Goal: Use online tool/utility: Utilize a website feature to perform a specific function

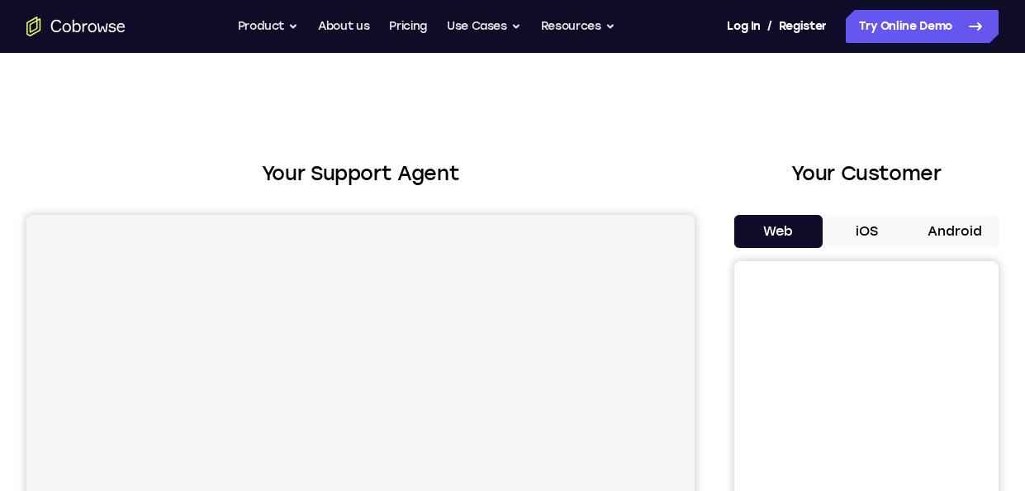
click at [960, 230] on button "Android" at bounding box center [954, 231] width 88 height 33
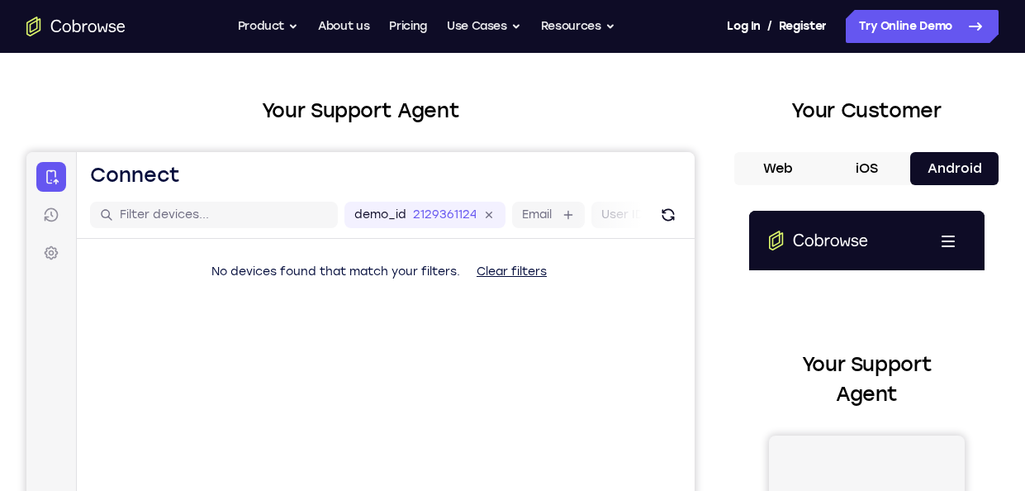
scroll to position [62, 0]
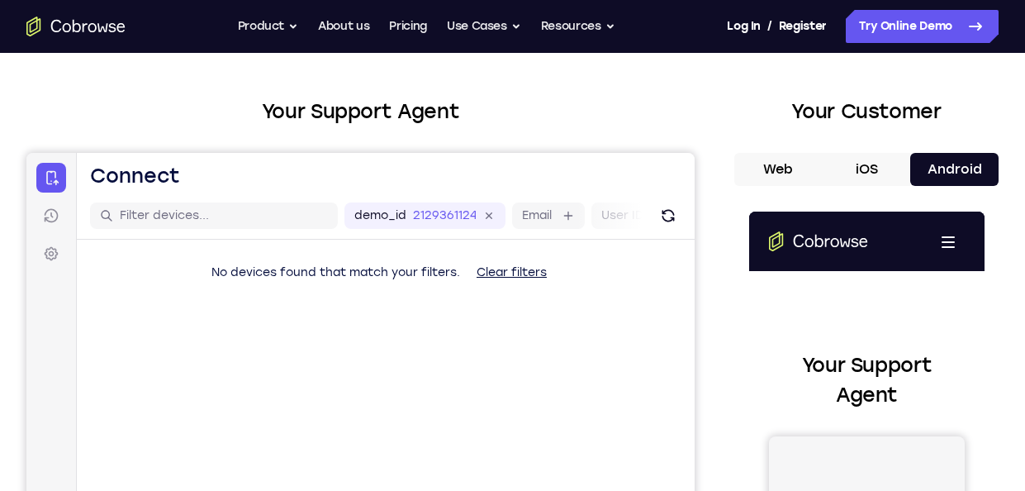
click at [922, 162] on button "Android" at bounding box center [954, 169] width 88 height 33
click at [649, 201] on div "demo_id 2129361124 2129361124 Email User ID Device ID Device name" at bounding box center [386, 215] width 618 height 47
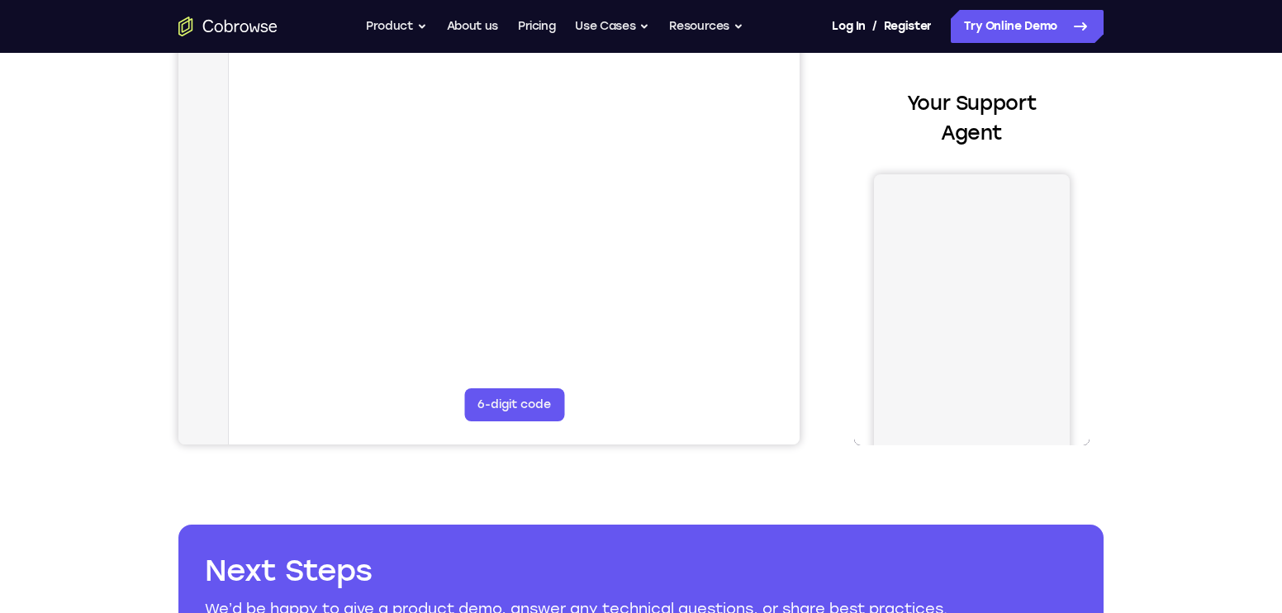
scroll to position [0, 0]
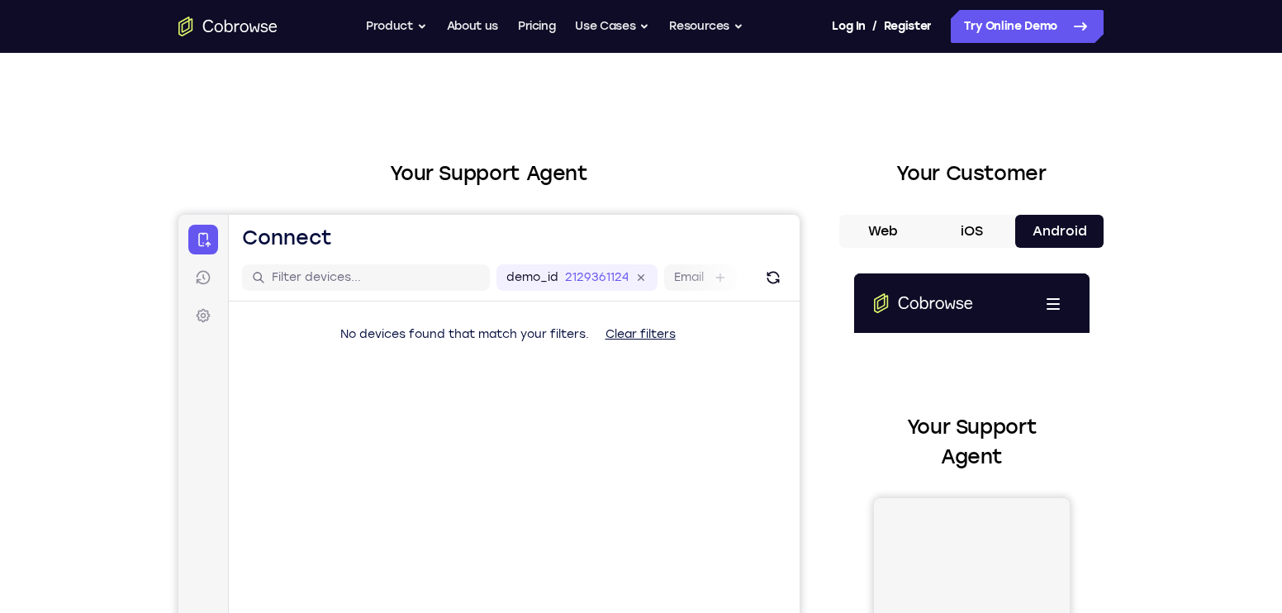
click at [876, 228] on button "Web" at bounding box center [883, 231] width 88 height 33
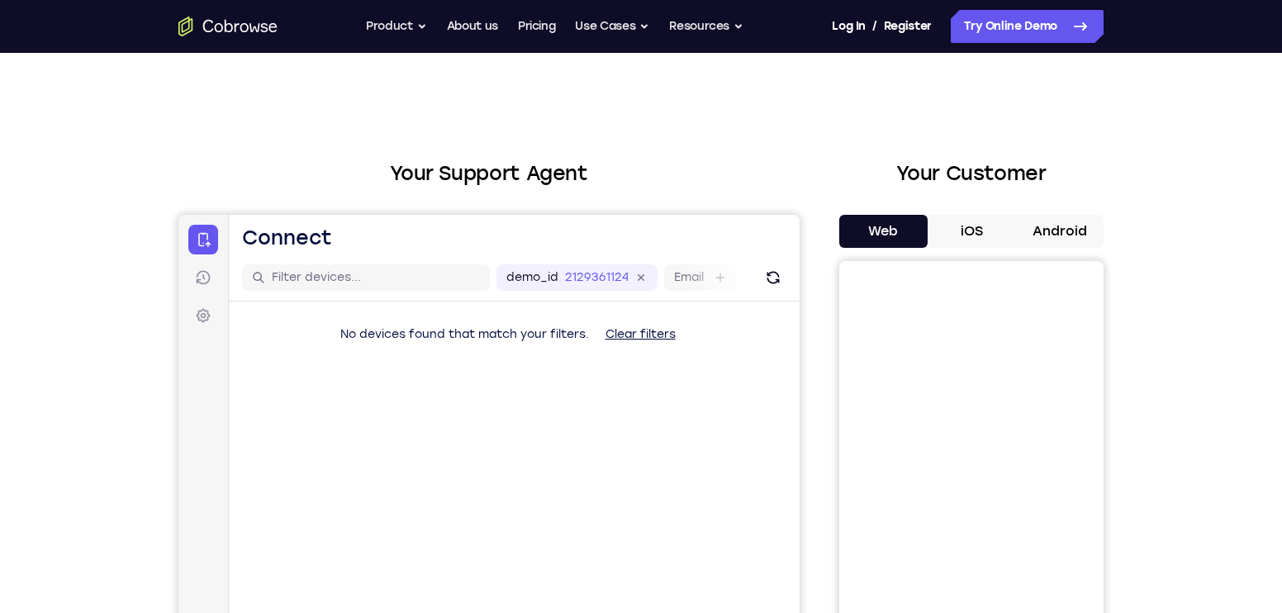
click at [1024, 235] on button "Android" at bounding box center [1059, 231] width 88 height 33
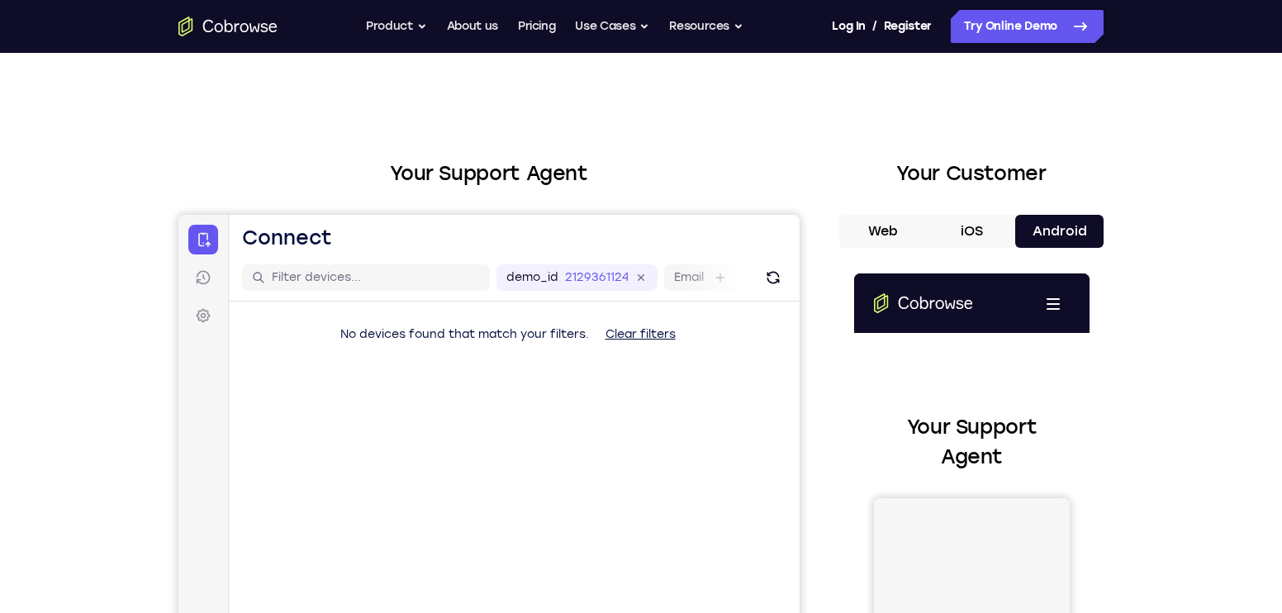
click at [909, 239] on button "Web" at bounding box center [883, 231] width 88 height 33
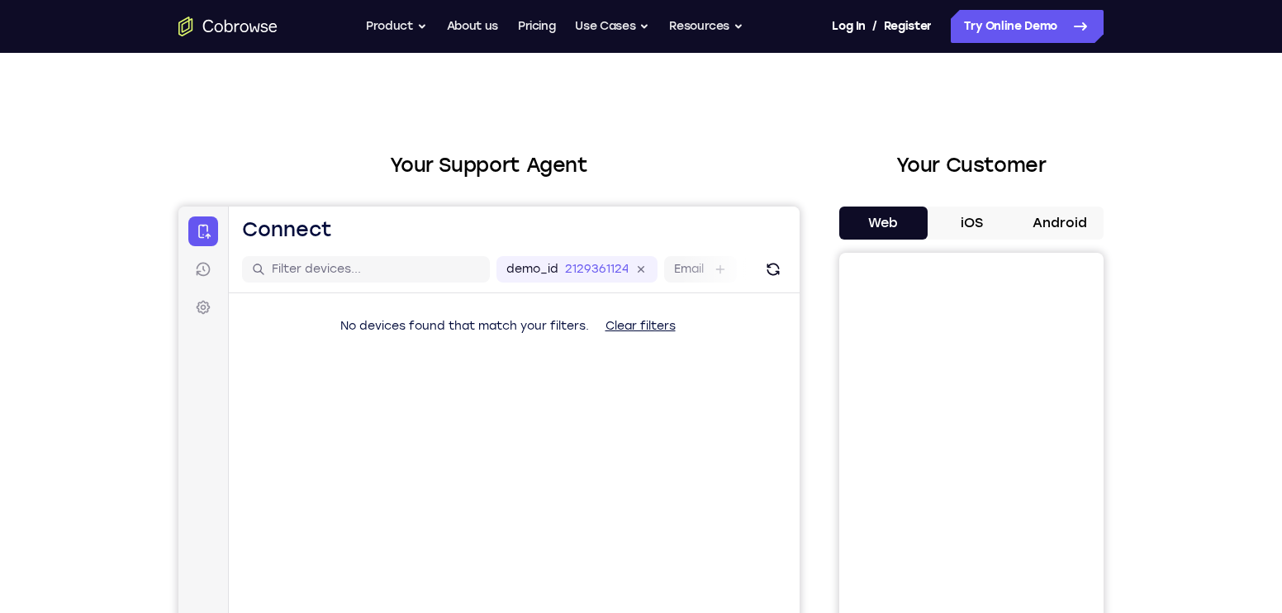
scroll to position [4, 0]
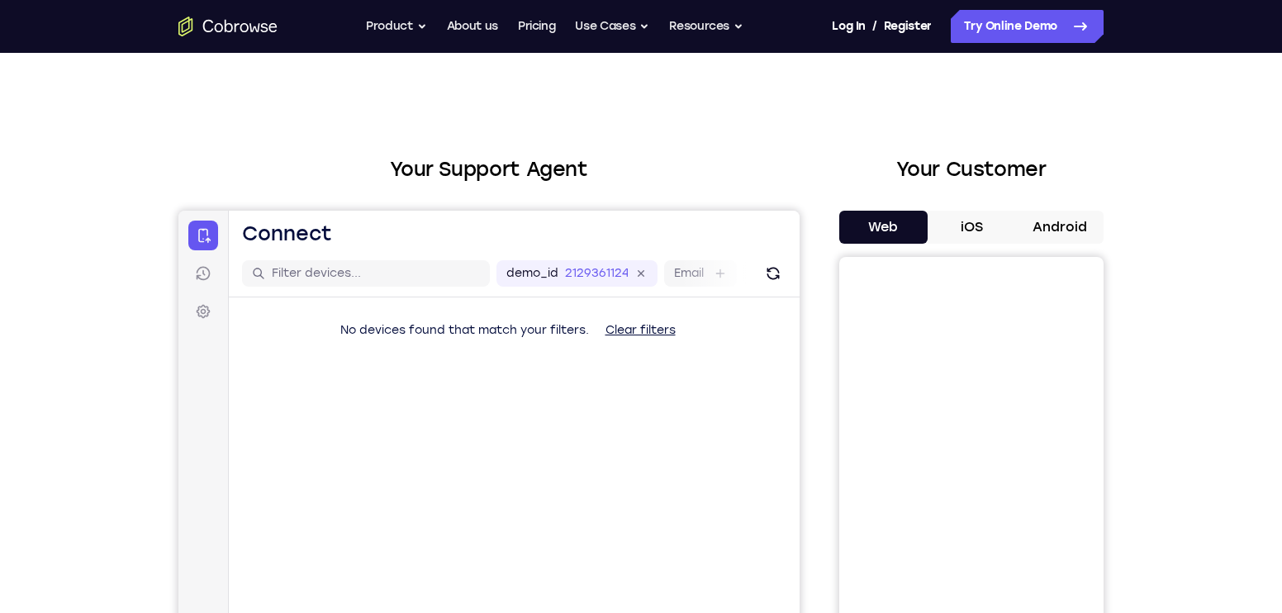
click at [988, 238] on button "iOS" at bounding box center [972, 227] width 88 height 33
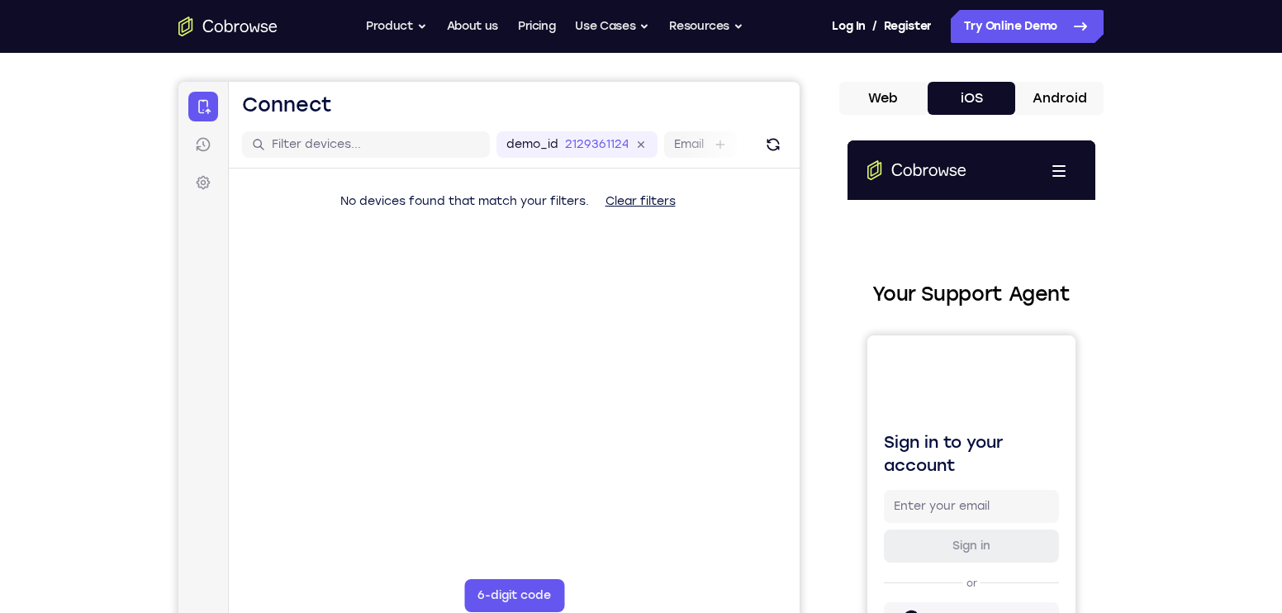
scroll to position [140, 0]
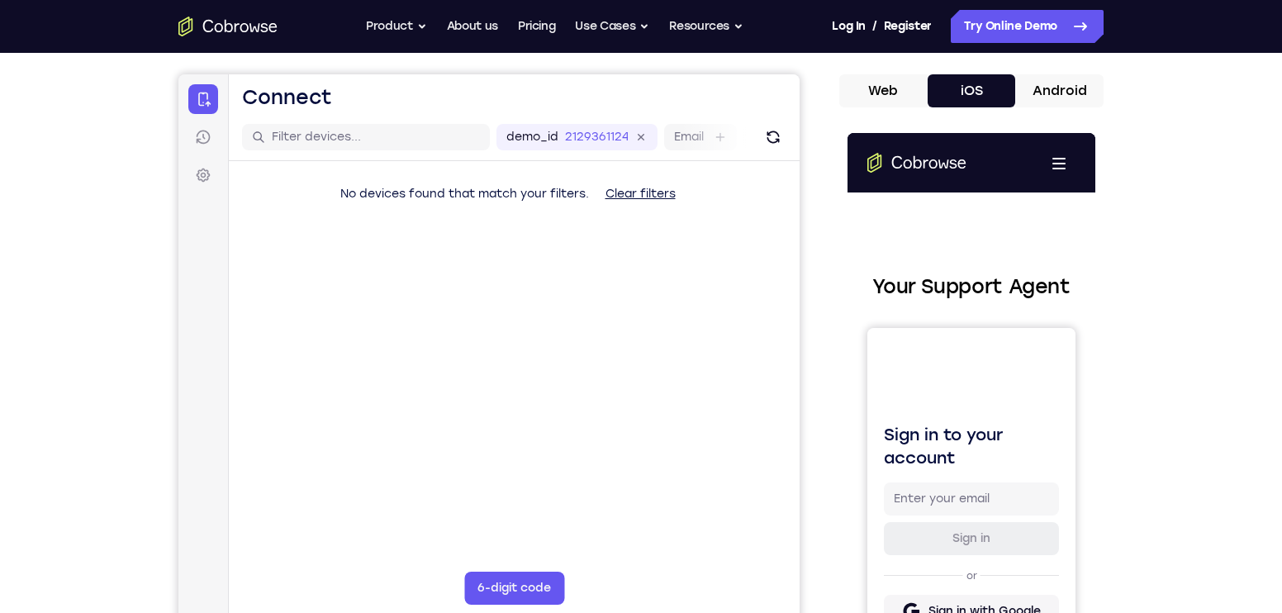
click at [1024, 100] on button "Android" at bounding box center [1059, 90] width 88 height 33
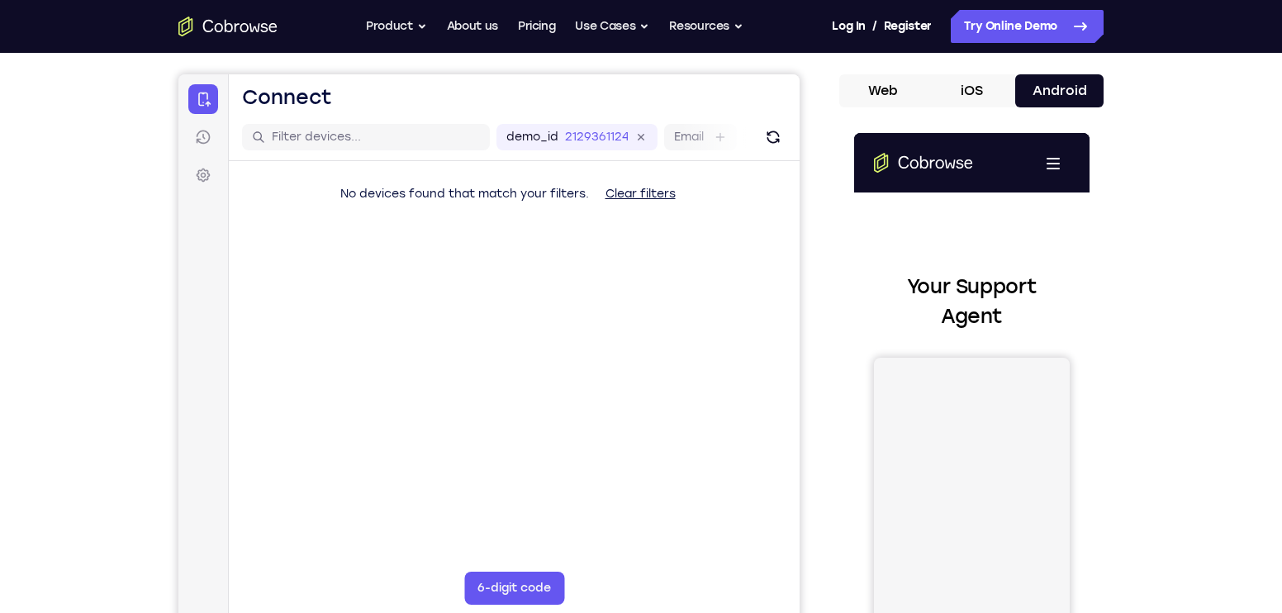
click at [950, 85] on button "iOS" at bounding box center [972, 90] width 88 height 33
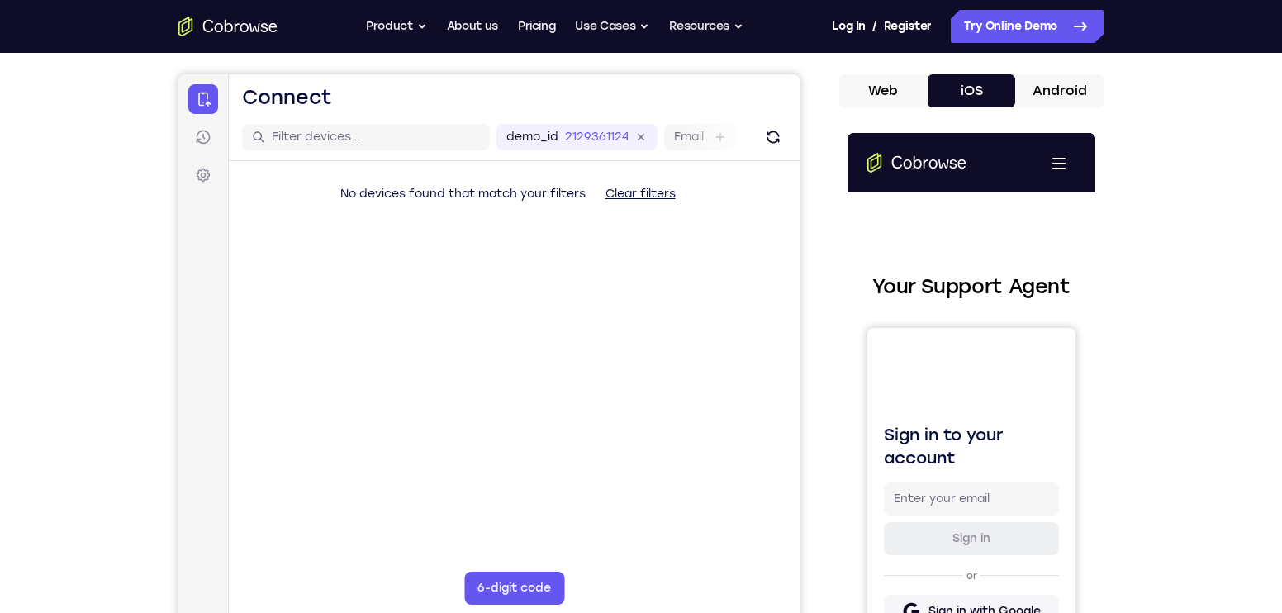
click at [895, 86] on button "Web" at bounding box center [883, 90] width 88 height 33
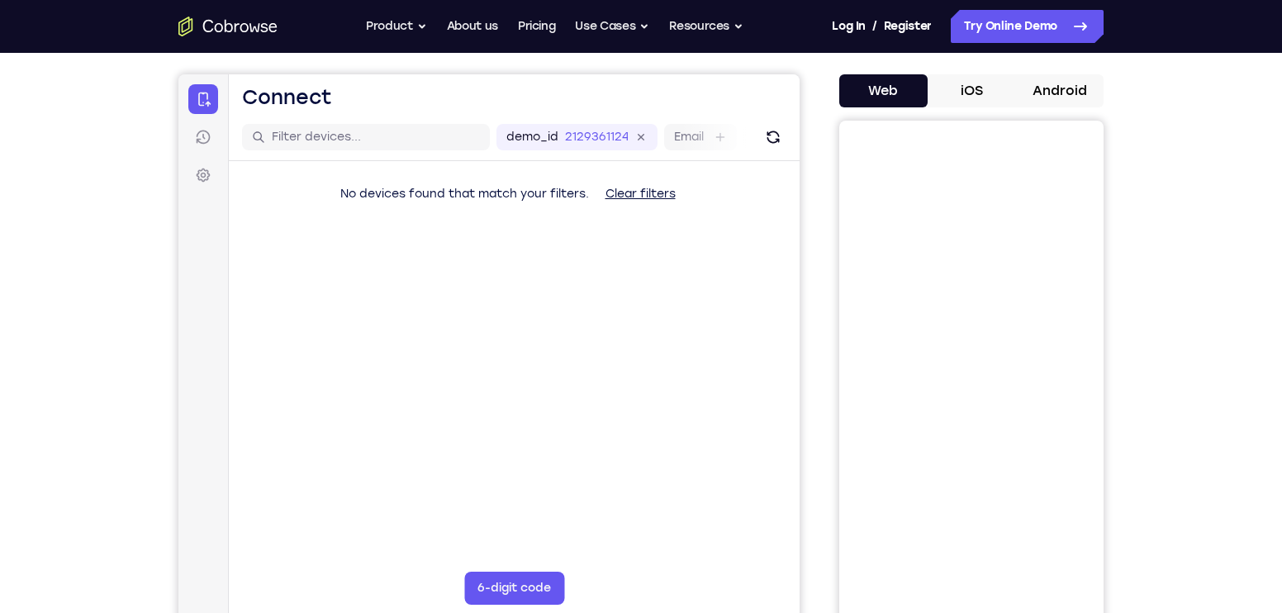
click at [1024, 92] on button "Android" at bounding box center [1059, 90] width 88 height 33
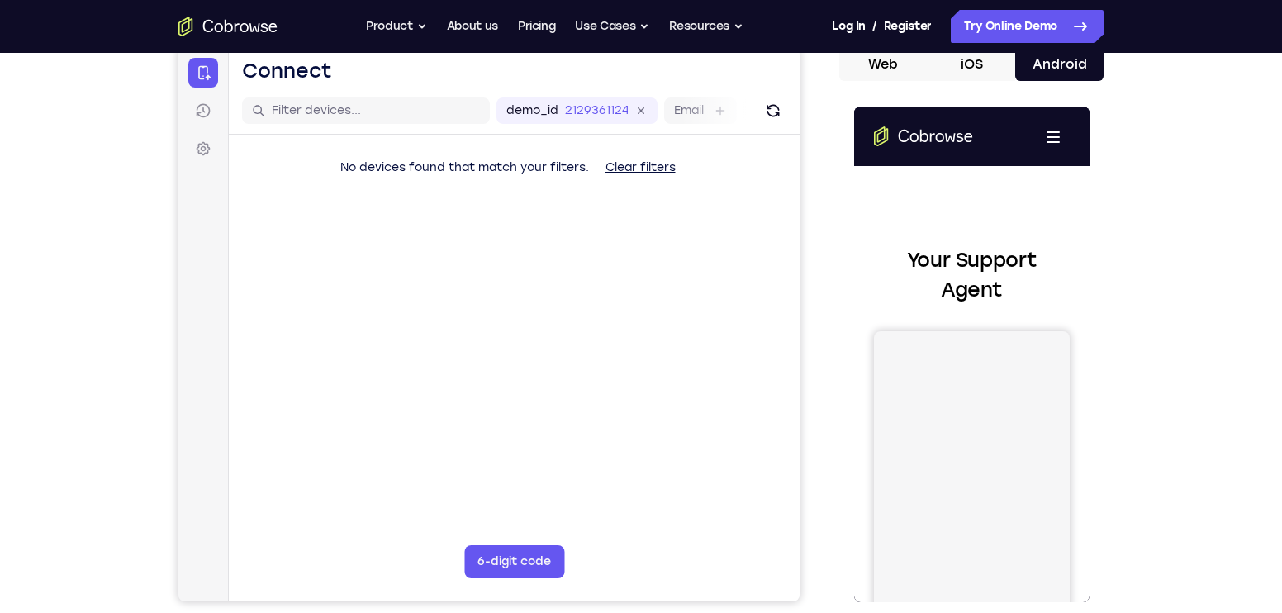
scroll to position [153, 0]
